Goal: Transaction & Acquisition: Purchase product/service

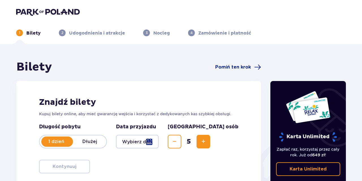
click at [36, 10] on img at bounding box center [48, 12] width 64 height 8
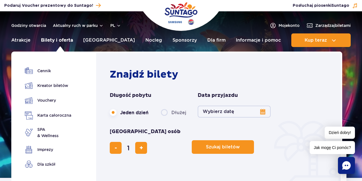
click at [64, 42] on link "Bilety i oferta" at bounding box center [57, 40] width 32 height 14
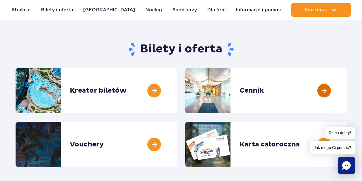
scroll to position [59, 0]
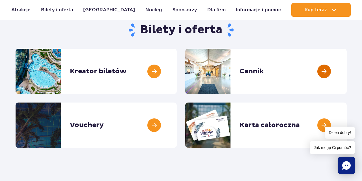
click at [347, 70] on link at bounding box center [347, 71] width 0 height 45
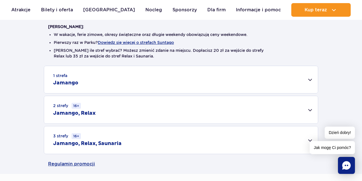
scroll to position [177, 0]
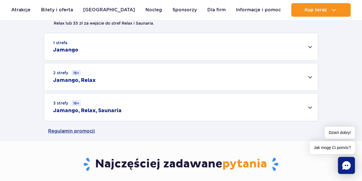
click at [65, 54] on div "1 strefa Jamango" at bounding box center [181, 46] width 274 height 27
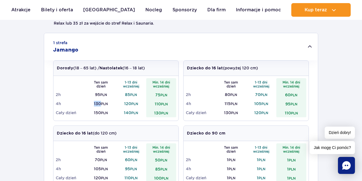
drag, startPoint x: 93, startPoint y: 103, endPoint x: 100, endPoint y: 102, distance: 7.7
click at [100, 102] on td "130 PLN" at bounding box center [101, 103] width 30 height 9
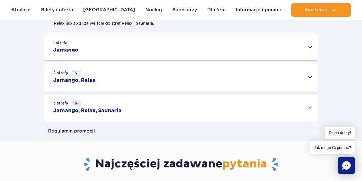
click at [81, 41] on div "1 strefa Jamango" at bounding box center [181, 46] width 274 height 27
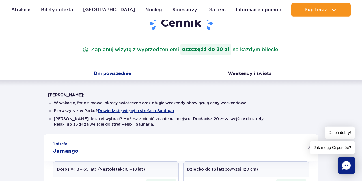
scroll to position [59, 0]
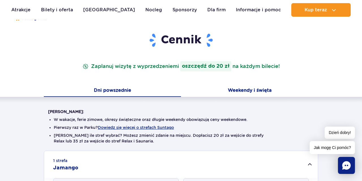
click at [233, 90] on button "Weekendy i święta" at bounding box center [249, 91] width 137 height 12
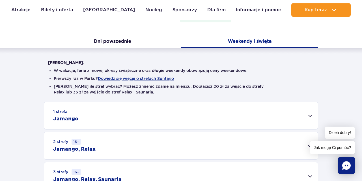
scroll to position [147, 0]
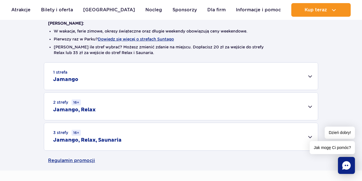
click at [100, 80] on div "1 strefa Jamango" at bounding box center [181, 76] width 274 height 27
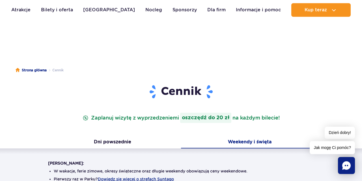
scroll to position [0, 0]
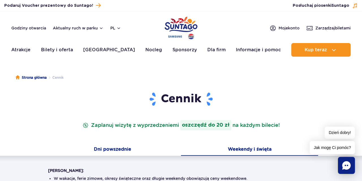
click at [119, 147] on button "Dni powszednie" at bounding box center [112, 150] width 137 height 12
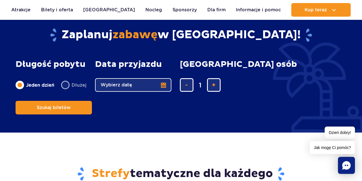
scroll to position [677, 0]
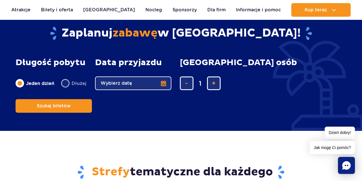
click at [125, 86] on button "Wybierz datę" at bounding box center [133, 83] width 76 height 14
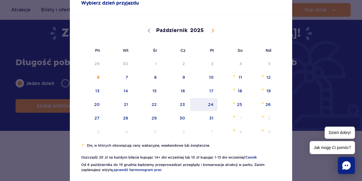
scroll to position [50, 0]
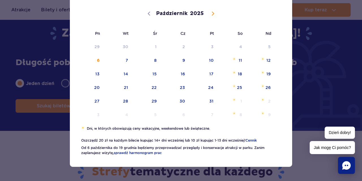
click at [211, 12] on icon at bounding box center [213, 14] width 4 height 4
select select "10"
click at [213, 75] on span "14" at bounding box center [204, 73] width 29 height 13
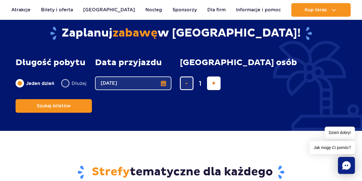
click at [217, 85] on button "dodaj bilet" at bounding box center [214, 83] width 14 height 14
type input "5"
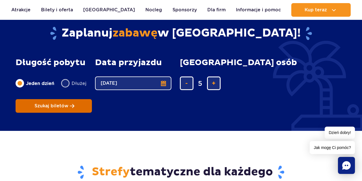
click at [68, 103] on span "Szukaj biletów" at bounding box center [52, 105] width 34 height 5
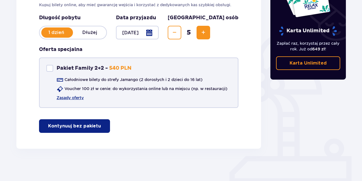
scroll to position [110, 0]
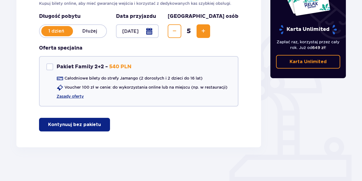
click at [63, 125] on p "Kontynuuj bez pakietu" at bounding box center [74, 124] width 53 height 6
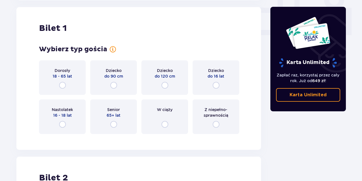
scroll to position [258, 0]
click at [218, 85] on input "radio" at bounding box center [216, 84] width 7 height 7
radio input "true"
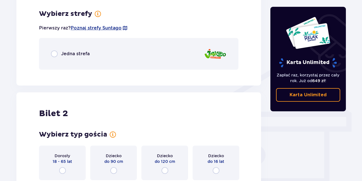
scroll to position [396, 0]
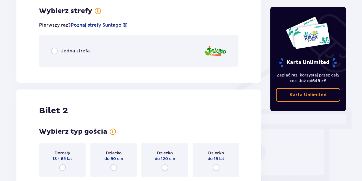
click at [67, 48] on span "Jedna strefa" at bounding box center [75, 51] width 29 height 6
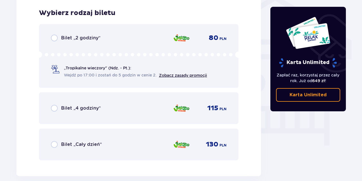
scroll to position [467, 0]
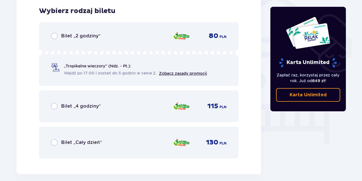
click at [56, 74] on div "„Tropikalne wieczory" (Ndz. - Pt.): Wejdź po 17:00 i zostań do 5 godzin w cenie…" at bounding box center [129, 69] width 156 height 13
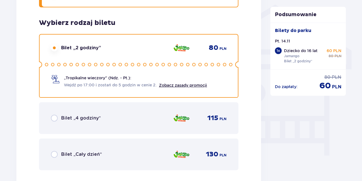
scroll to position [464, 0]
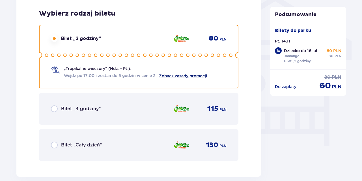
click at [199, 75] on link "Zobacz zasady promocji" at bounding box center [183, 76] width 48 height 5
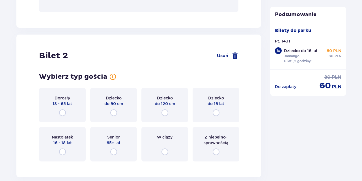
scroll to position [641, 0]
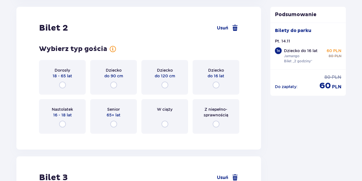
click at [213, 85] on input "radio" at bounding box center [216, 84] width 7 height 7
radio input "true"
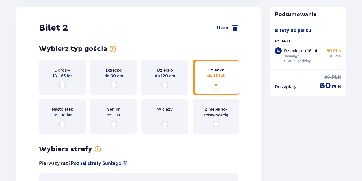
click at [215, 85] on div "Wybierz typ gościa dla biletu o numerze 2 Dorosły 18 - 65 lat Dziecko do 90 cm …" at bounding box center [138, 125] width 199 height 160
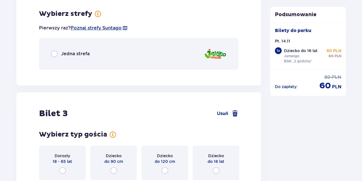
scroll to position [779, 0]
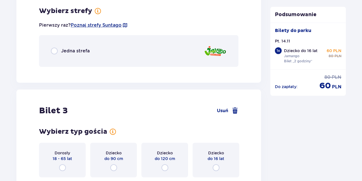
click at [73, 52] on span "Jedna strefa" at bounding box center [75, 51] width 29 height 6
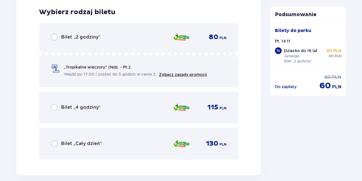
scroll to position [850, 0]
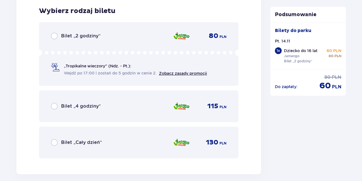
click at [105, 71] on span "Wejdź po 17:00 i zostań do 5 godzin w cenie 2." at bounding box center [110, 73] width 93 height 6
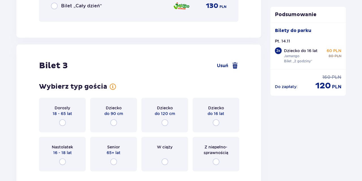
scroll to position [1024, 0]
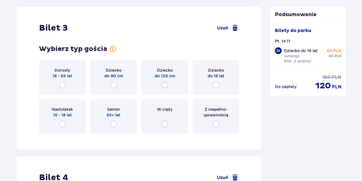
click at [218, 84] on input "radio" at bounding box center [216, 84] width 7 height 7
radio input "true"
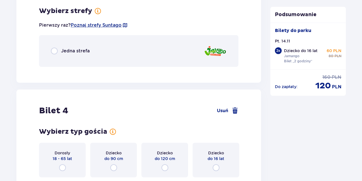
click at [84, 57] on div "Jedna strefa" at bounding box center [138, 51] width 199 height 32
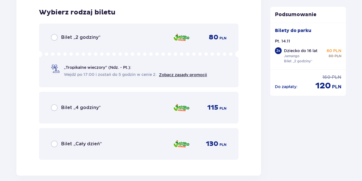
scroll to position [1234, 0]
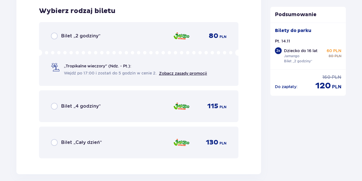
click at [70, 41] on div "Bilet „2 godziny” 80 PLN „Tropikalne wieczory" (Ndz. - Pt.): Wejdź po 17:00 i z…" at bounding box center [138, 54] width 199 height 64
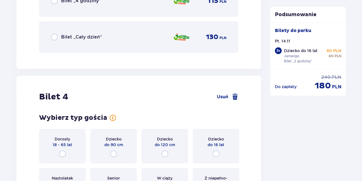
scroll to position [1408, 0]
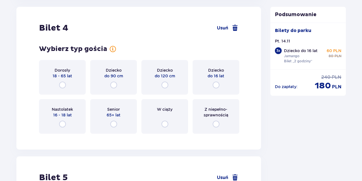
click at [63, 85] on input "radio" at bounding box center [62, 84] width 7 height 7
radio input "true"
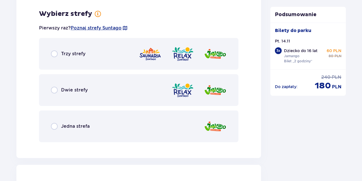
scroll to position [1546, 0]
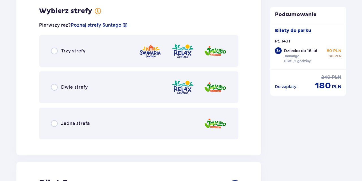
click at [65, 57] on div "Trzy strefy" at bounding box center [138, 51] width 199 height 32
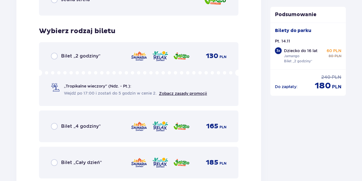
scroll to position [1601, 0]
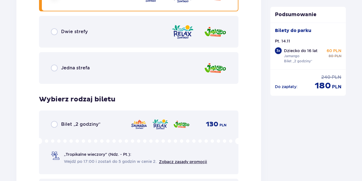
click at [61, 70] on span "Jedna strefa" at bounding box center [75, 68] width 29 height 6
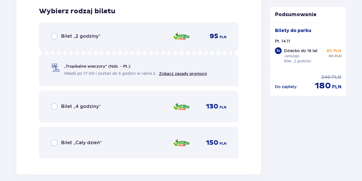
scroll to position [1690, 0]
click at [122, 66] on span "„Tropikalne wieczory" (Ndz. - Pt.):" at bounding box center [97, 66] width 67 height 6
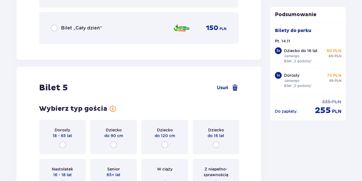
scroll to position [1864, 0]
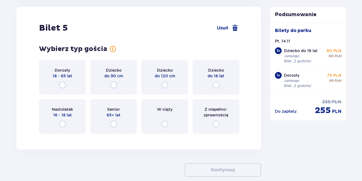
click at [64, 79] on div "Dorosły 18 - 65 lat" at bounding box center [62, 77] width 47 height 35
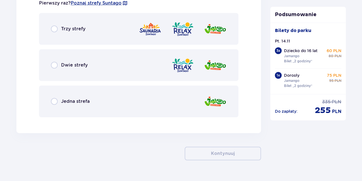
scroll to position [2037, 0]
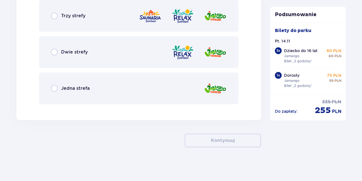
click at [99, 89] on div "Jedna strefa" at bounding box center [138, 88] width 199 height 32
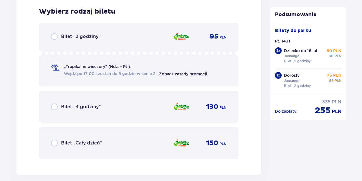
scroll to position [2145, 0]
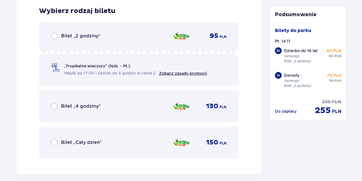
click at [61, 39] on div "Bilet „2 godziny”" at bounding box center [76, 36] width 50 height 7
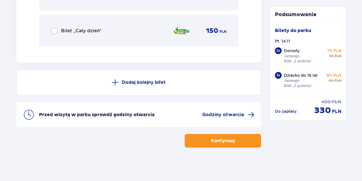
scroll to position [2258, 0]
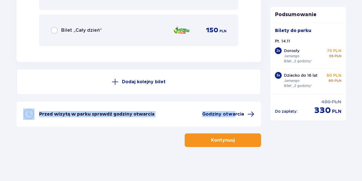
click at [235, 114] on span "Godziny otwarcia" at bounding box center [223, 114] width 42 height 6
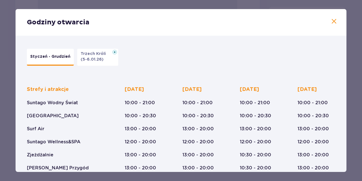
click at [338, 22] on div "Godziny otwarcia" at bounding box center [181, 22] width 331 height 27
click at [335, 22] on span at bounding box center [334, 21] width 7 height 7
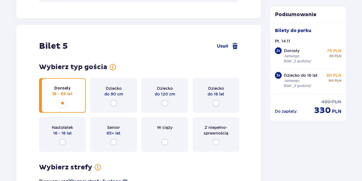
scroll to position [1846, 0]
